Goal: Information Seeking & Learning: Learn about a topic

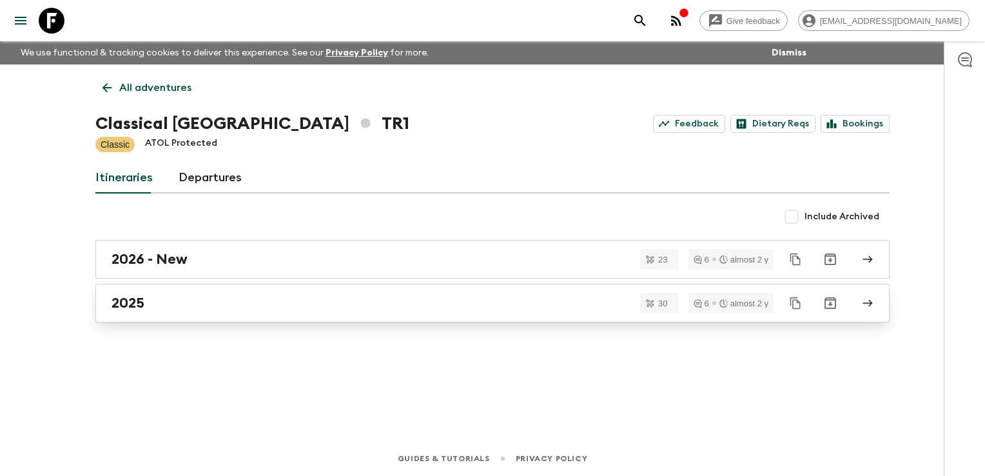
click at [137, 302] on h2 "2025" at bounding box center [128, 303] width 33 height 17
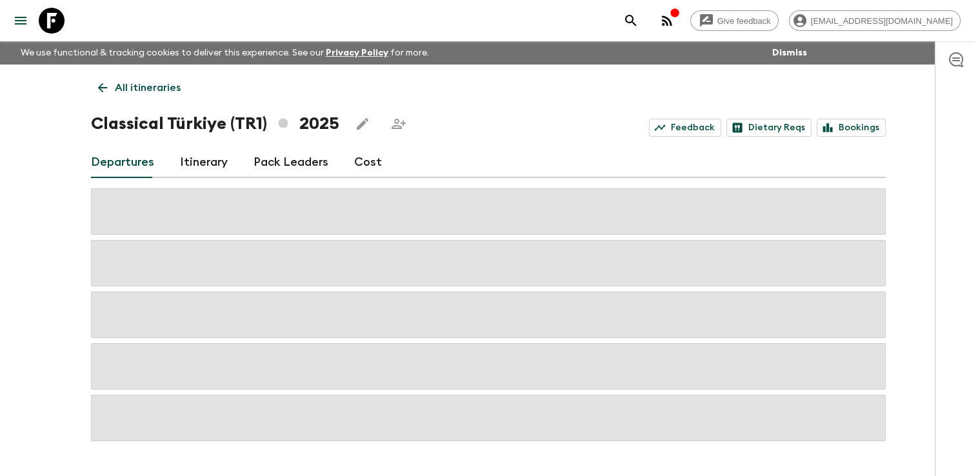
click at [362, 164] on link "Cost" at bounding box center [368, 162] width 28 height 31
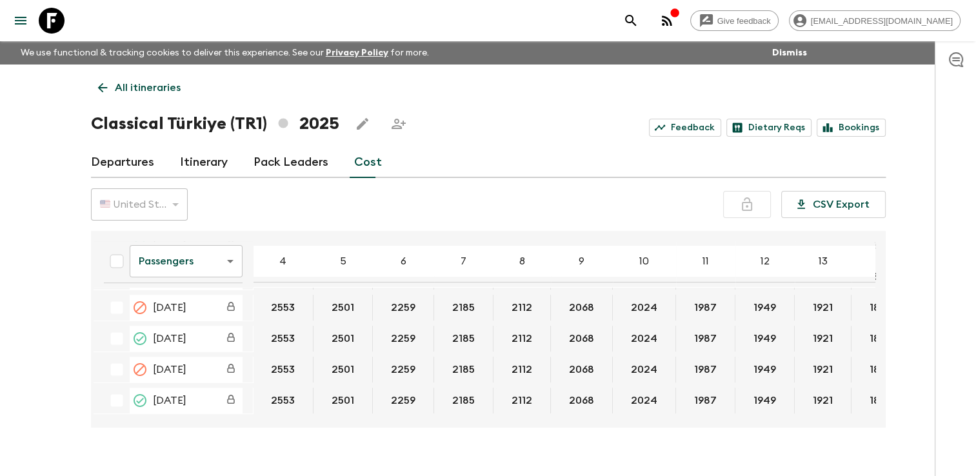
scroll to position [580, 0]
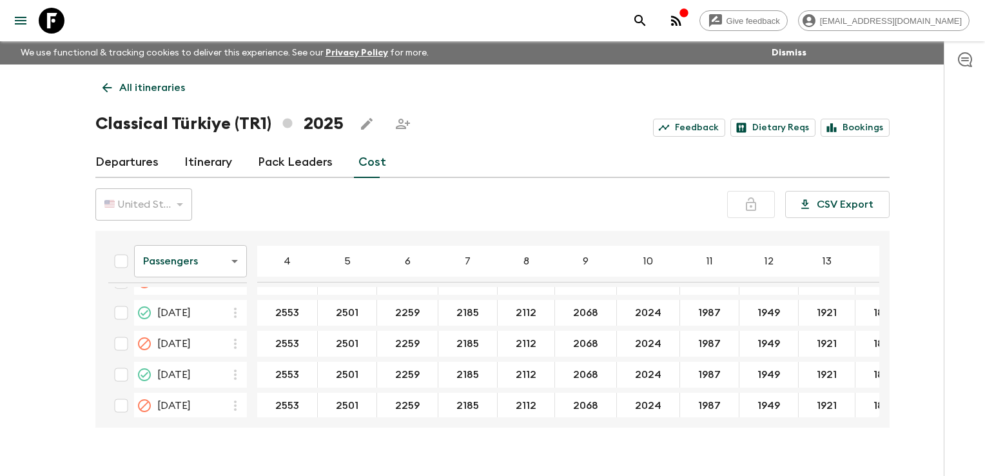
click at [232, 260] on body "Give feedback finance@sgatravel.co We use functional & tracking cookies to deli…" at bounding box center [492, 249] width 985 height 499
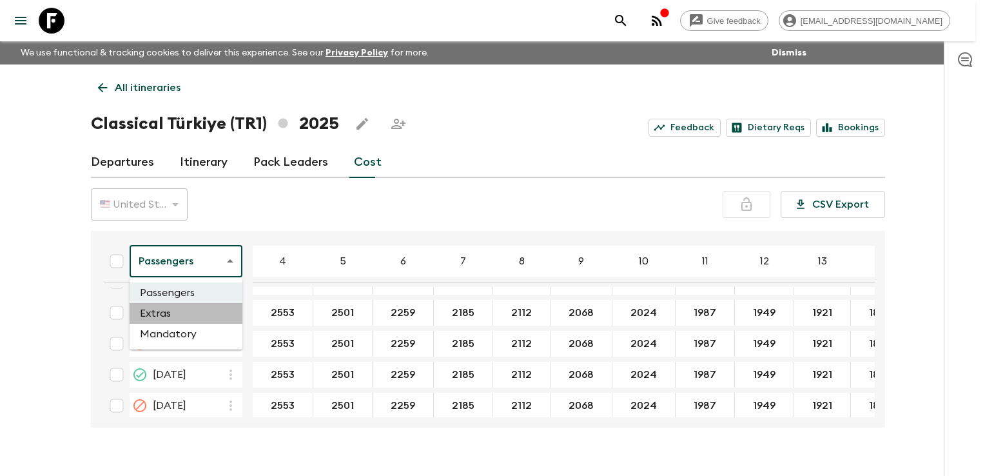
click at [197, 310] on li "Extras" at bounding box center [186, 313] width 113 height 21
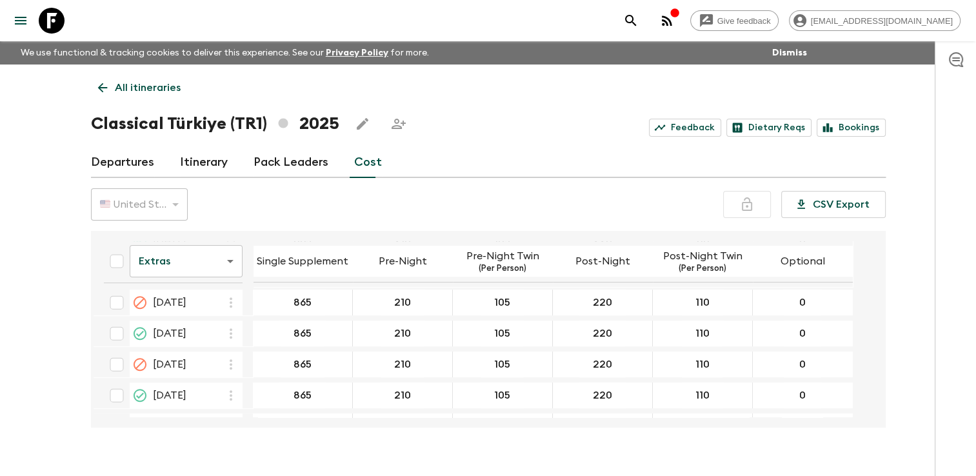
scroll to position [580, 0]
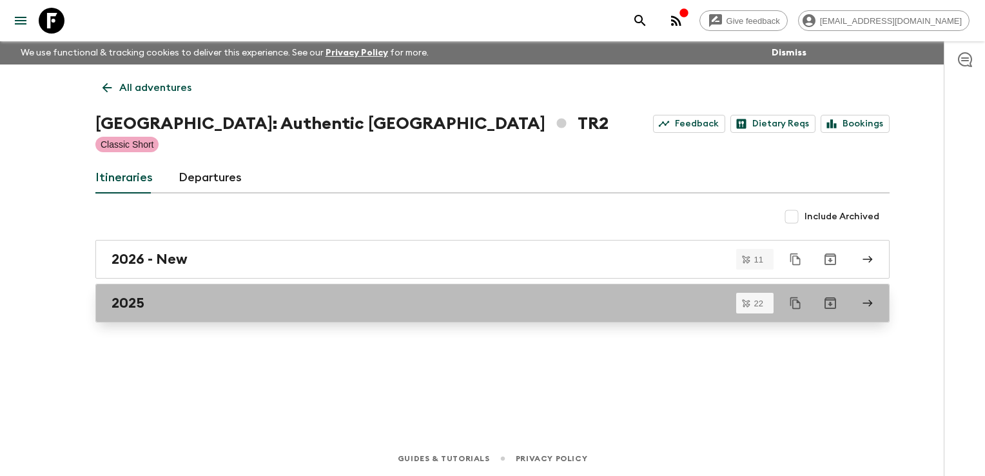
click at [152, 292] on link "2025" at bounding box center [492, 303] width 795 height 39
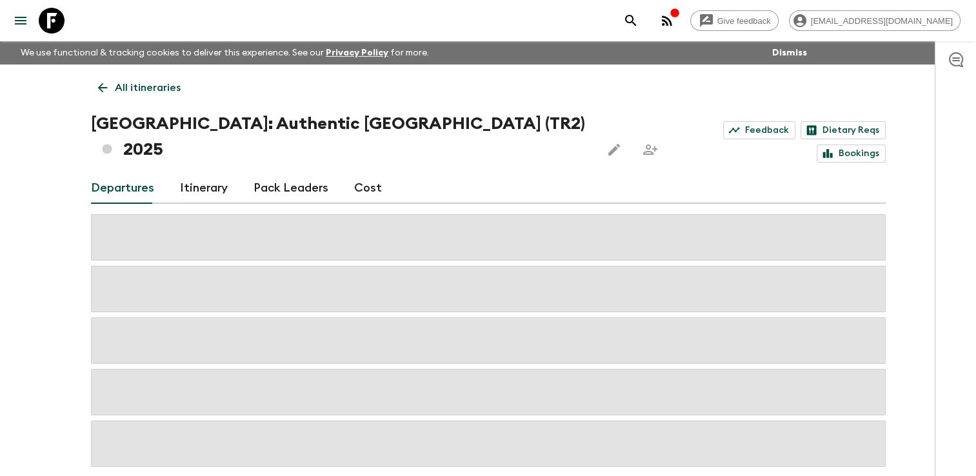
click at [371, 173] on link "Cost" at bounding box center [368, 188] width 28 height 31
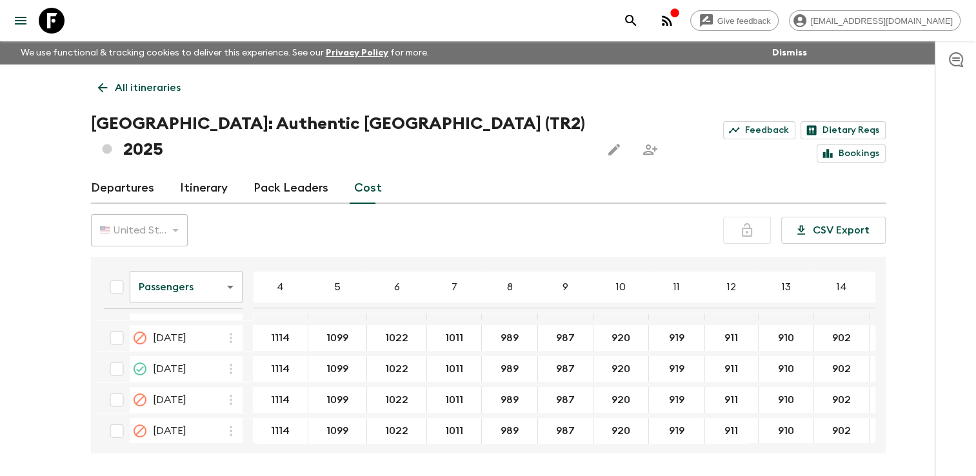
scroll to position [451, 0]
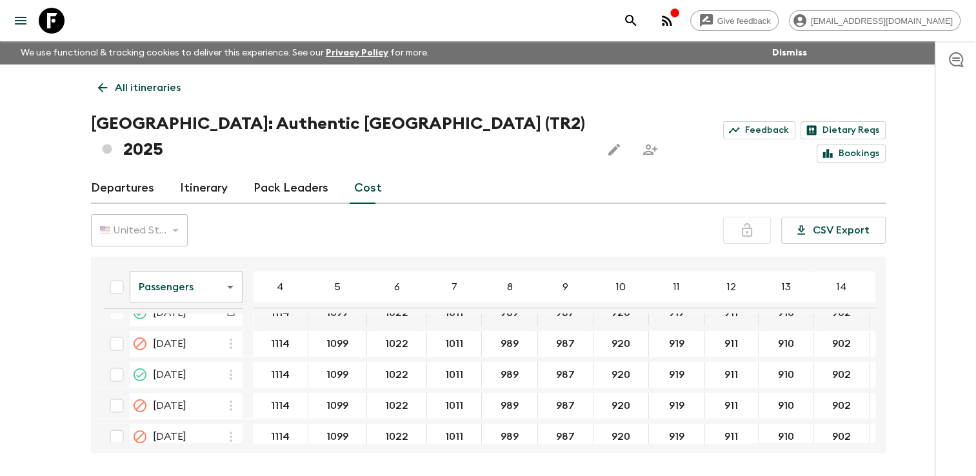
click at [235, 263] on body "Give feedback [EMAIL_ADDRESS][DOMAIN_NAME] We use functional & tracking cookies…" at bounding box center [488, 262] width 976 height 524
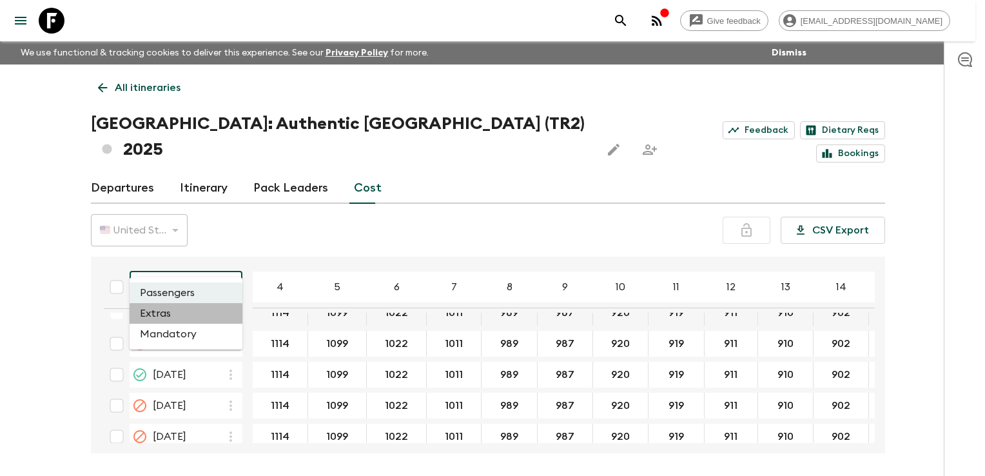
click at [191, 315] on li "Extras" at bounding box center [186, 313] width 113 height 21
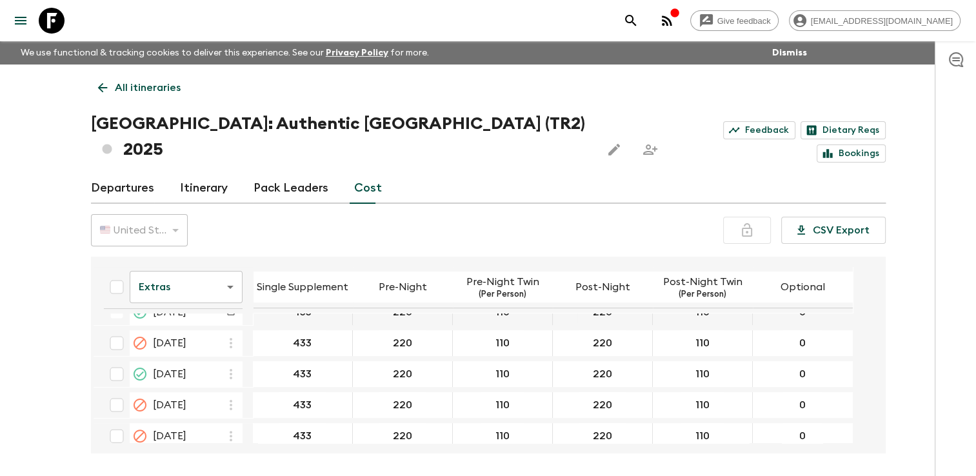
scroll to position [451, 0]
